Goal: Find specific page/section: Find specific page/section

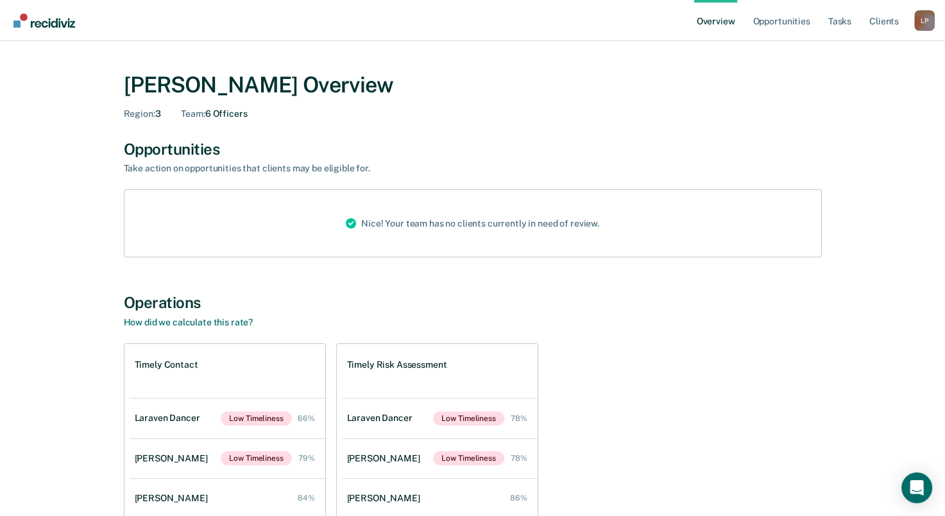
click at [316, 287] on div "[PERSON_NAME] Overview Region : 3 Team : 6 Officers Opportunities Take action o…" at bounding box center [473, 341] width 770 height 570
click at [790, 22] on link "Opportunities" at bounding box center [781, 20] width 62 height 41
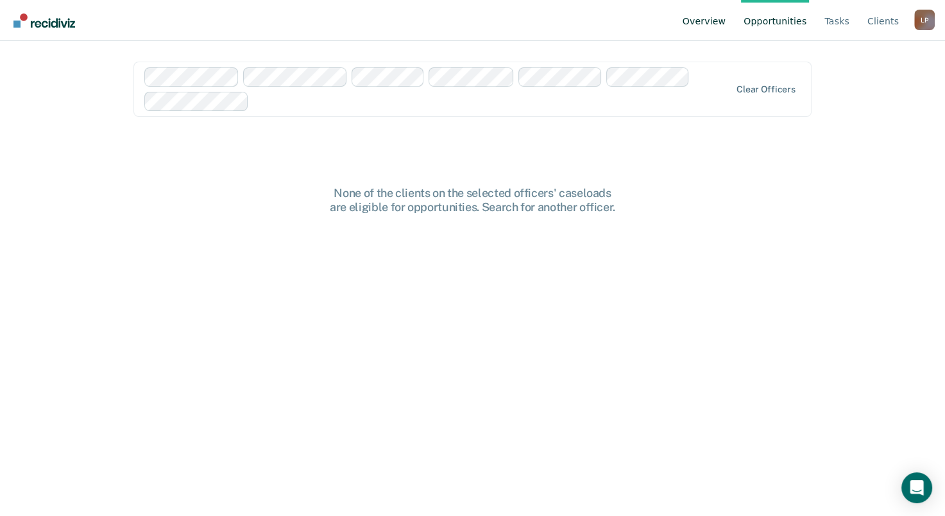
click at [727, 20] on link "Overview" at bounding box center [704, 20] width 49 height 41
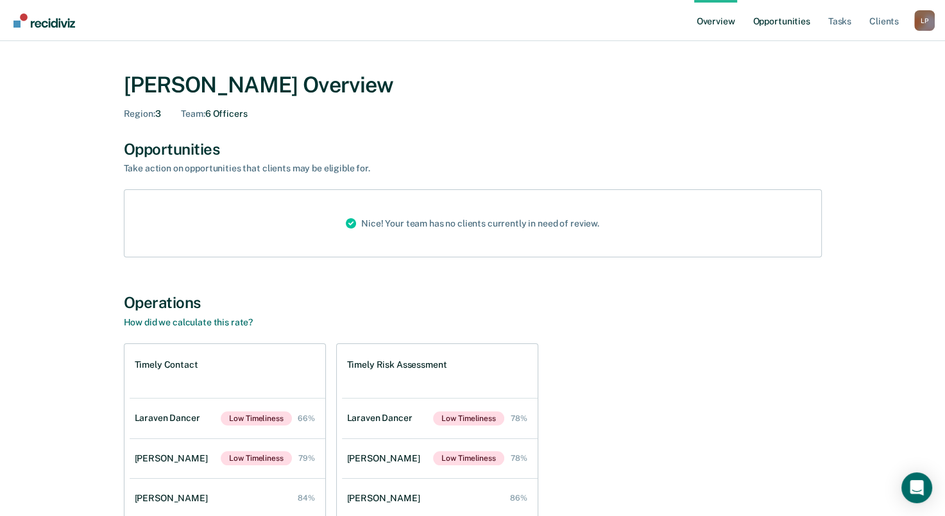
click at [794, 21] on link "Opportunities" at bounding box center [781, 20] width 62 height 41
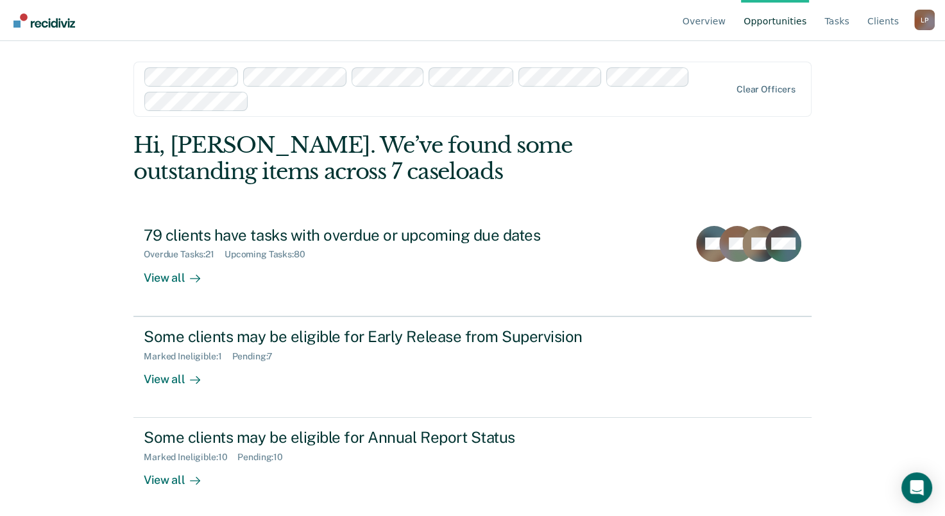
click at [93, 291] on div "Overview Opportunities Tasks Client s [PERSON_NAME] L P Profile How it works Lo…" at bounding box center [472, 258] width 945 height 516
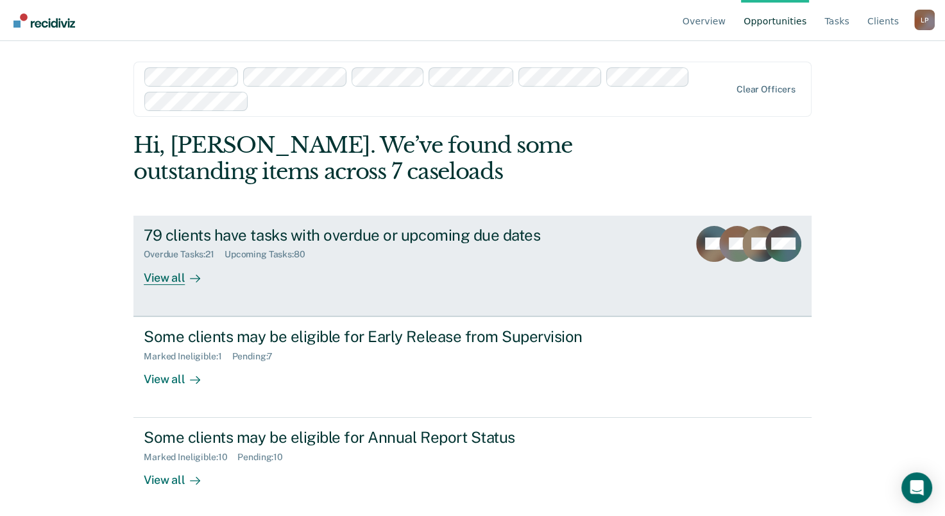
scroll to position [2, 0]
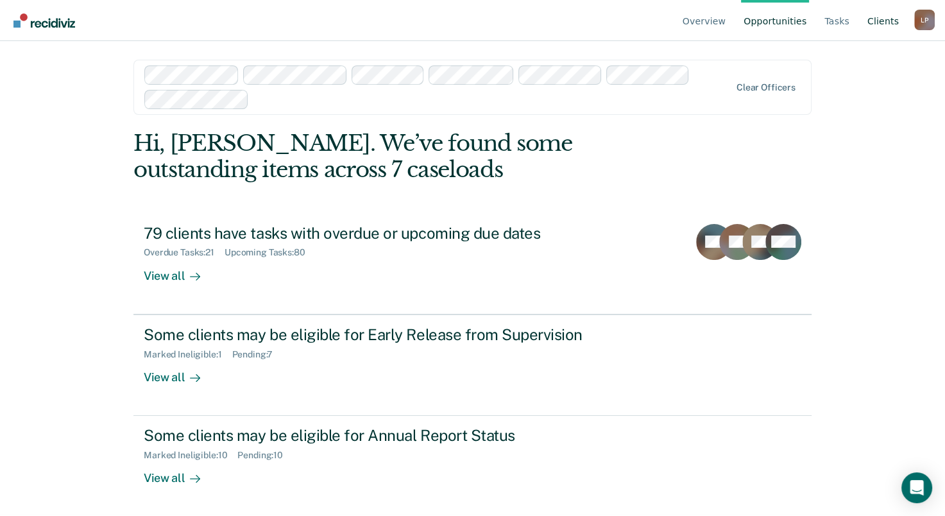
click at [879, 24] on link "Client s" at bounding box center [883, 20] width 37 height 41
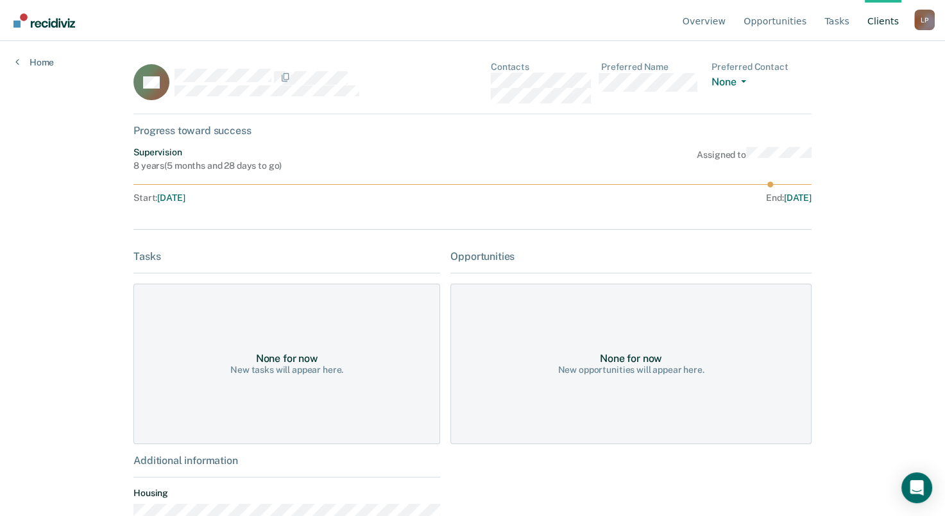
click at [888, 24] on link "Client s" at bounding box center [883, 20] width 37 height 41
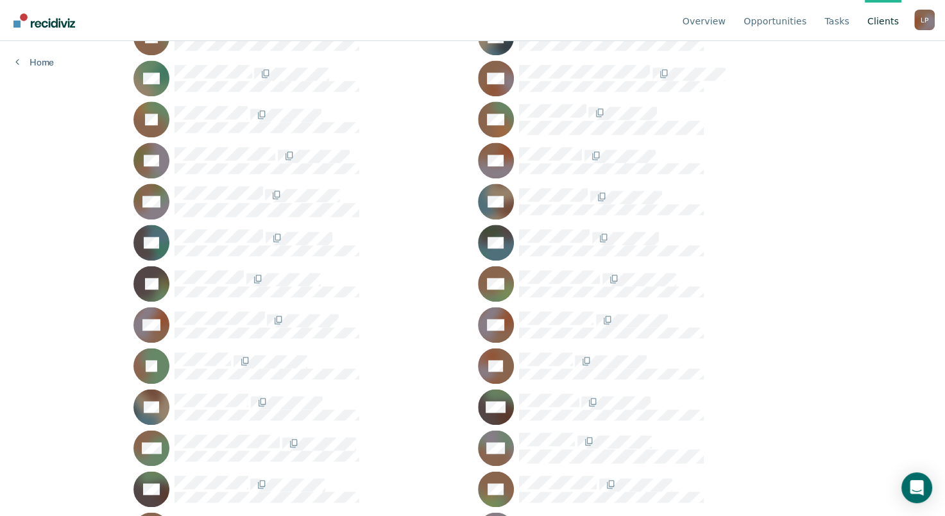
scroll to position [1475, 0]
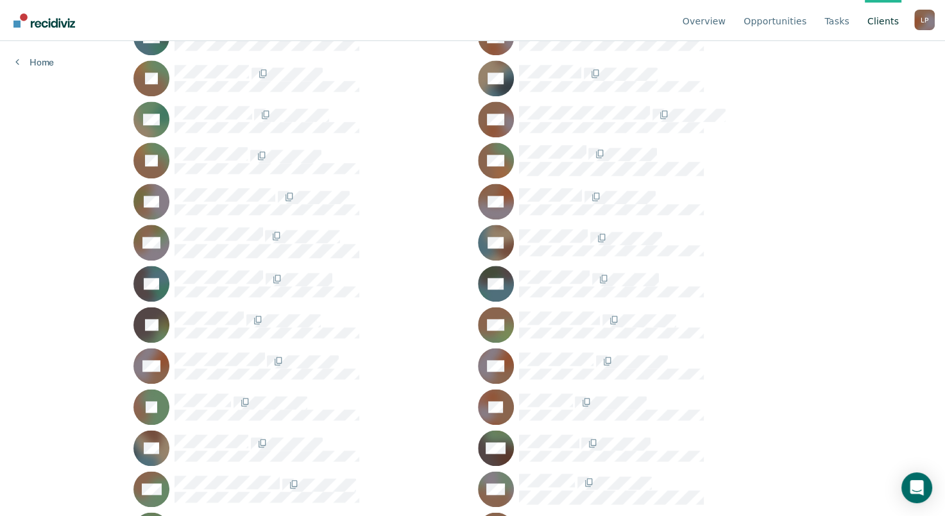
click at [875, 23] on link "Client s" at bounding box center [883, 20] width 37 height 41
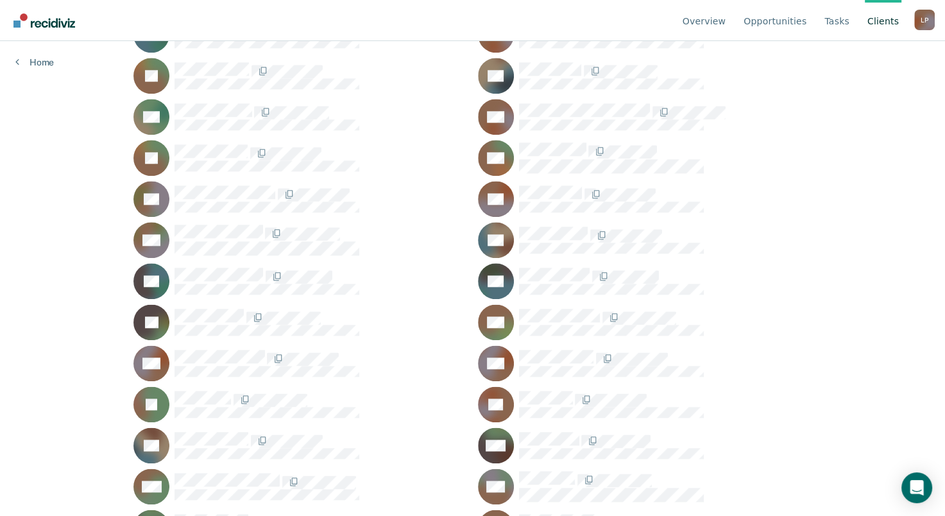
scroll to position [1411, 0]
